Goal: Check status

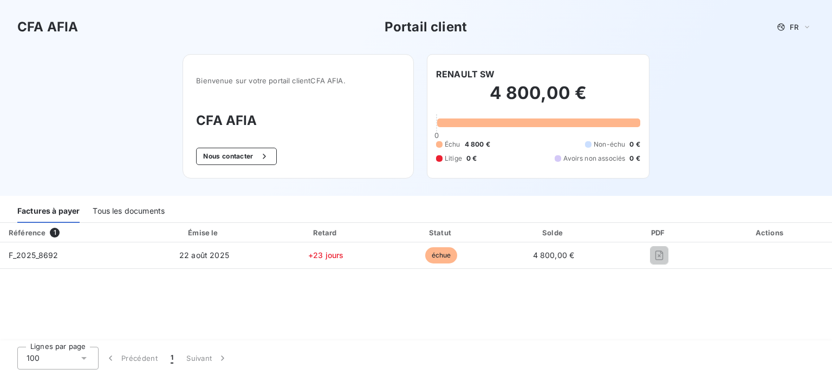
click at [716, 313] on div "Référence 1 Émise le Retard Statut Solde PDF Actions F_2025_8692 [DATE] +23 jou…" at bounding box center [416, 282] width 832 height 119
click at [436, 298] on div "Référence 1 Émise le Retard Statut Solde PDF Actions F_2025_8692 [DATE] +23 jou…" at bounding box center [416, 282] width 832 height 119
click at [435, 296] on div "Référence 1 Émise le Retard Statut Solde PDF Actions F_2025_8692 [DATE] +23 jou…" at bounding box center [416, 282] width 832 height 119
click at [437, 297] on div "Référence 1 Émise le Retard Statut Solde PDF Actions F_2025_8692 22 août 2025 +…" at bounding box center [416, 282] width 832 height 119
